Goal: Navigation & Orientation: Find specific page/section

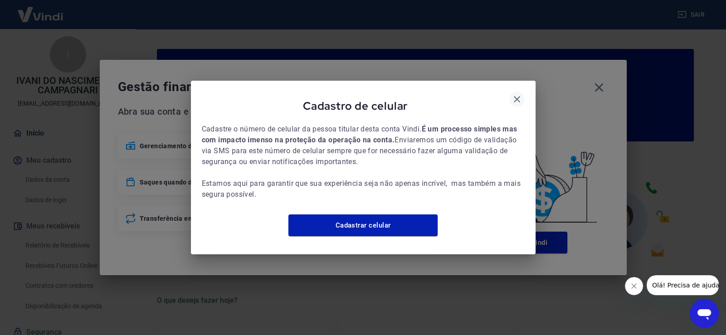
click at [516, 96] on icon "button" at bounding box center [517, 99] width 6 height 6
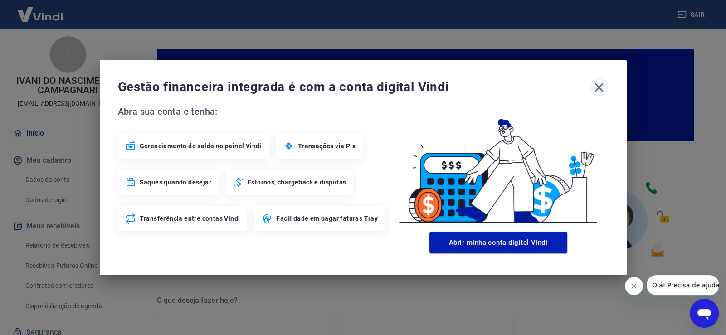
click at [595, 87] on icon "button" at bounding box center [599, 87] width 15 height 15
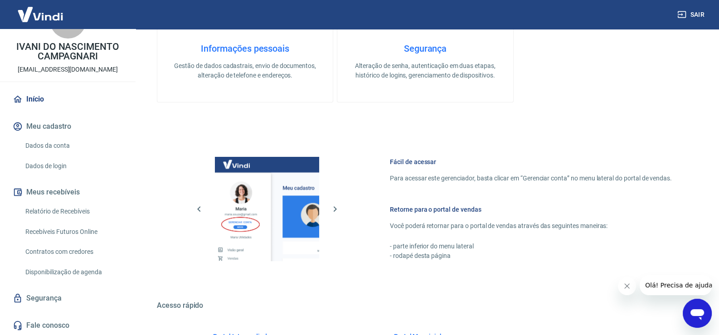
scroll to position [465, 0]
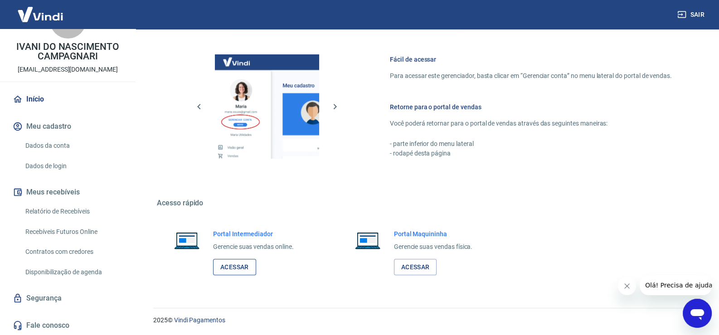
click at [231, 264] on link "Acessar" at bounding box center [234, 267] width 43 height 17
